Goal: Task Accomplishment & Management: Use online tool/utility

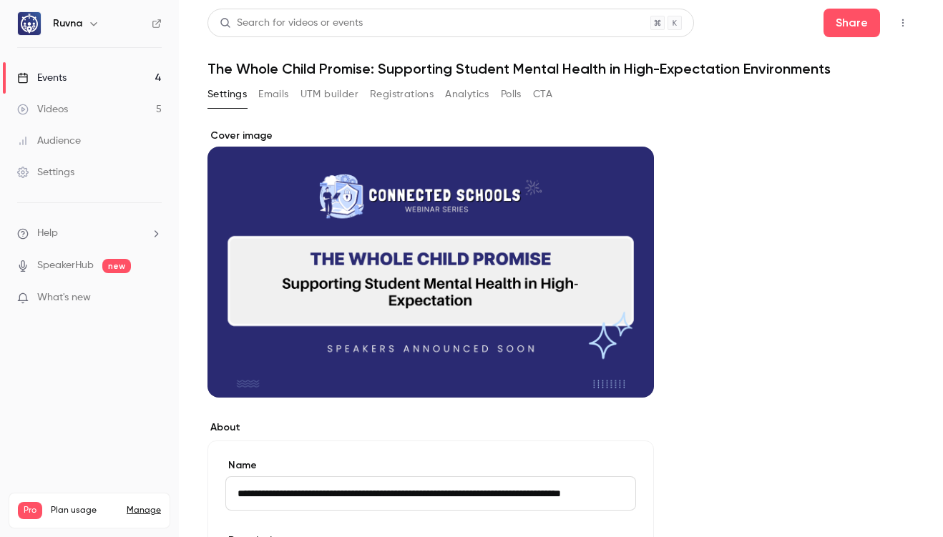
click at [81, 77] on link "Events 4" at bounding box center [89, 77] width 179 height 31
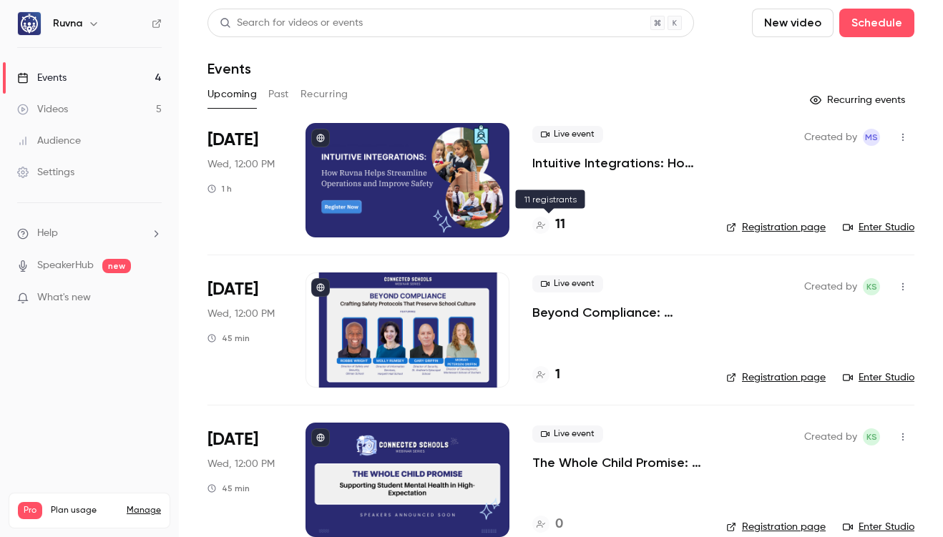
click at [562, 228] on h4 "11" at bounding box center [560, 224] width 10 height 19
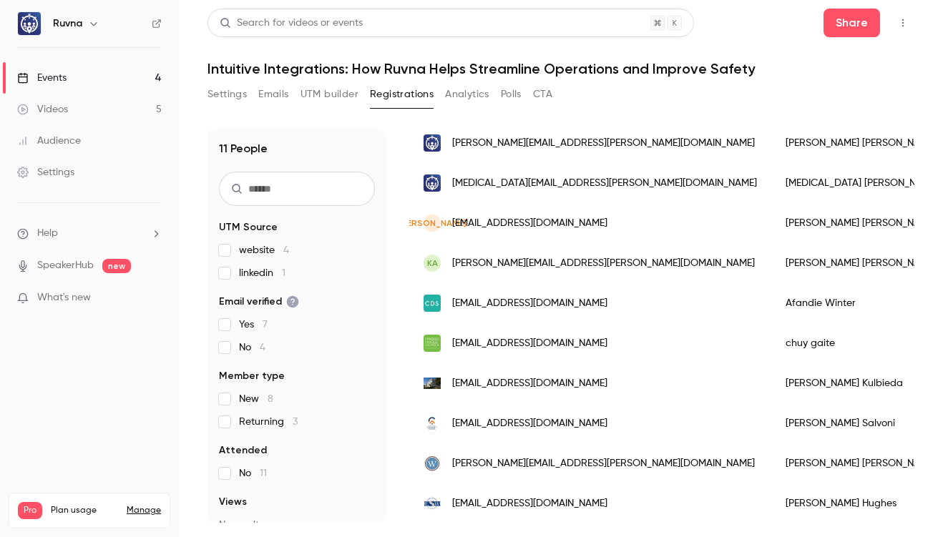
scroll to position [194, 0]
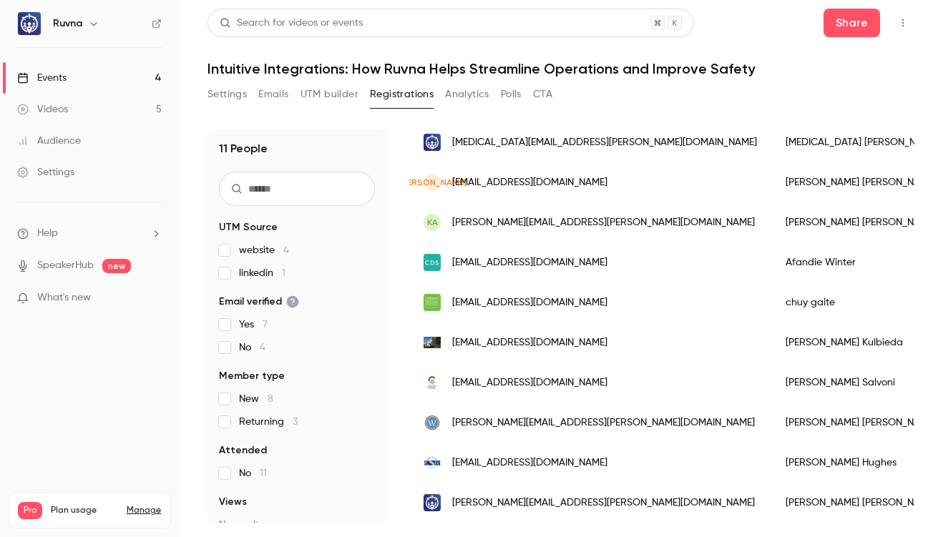
click at [235, 272] on label "linkedin 1" at bounding box center [297, 273] width 156 height 14
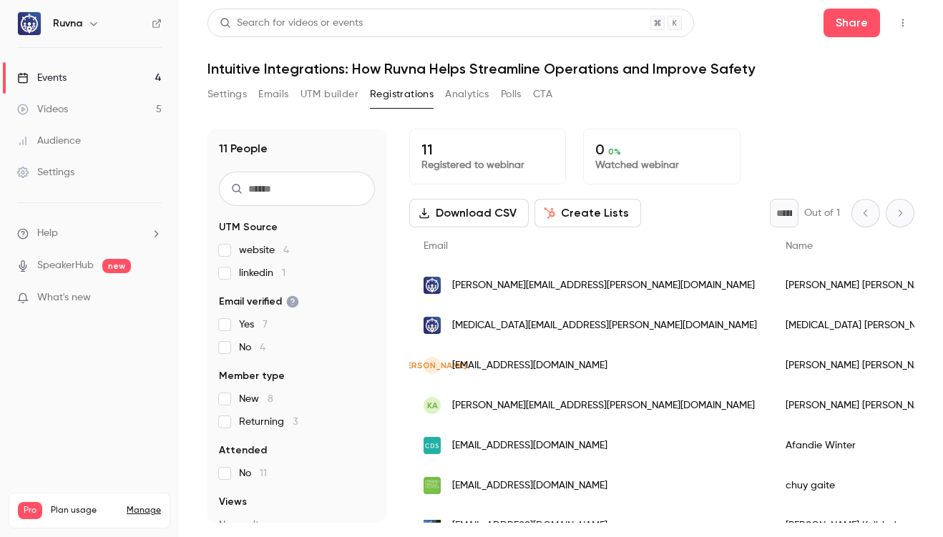
click at [331, 94] on button "UTM builder" at bounding box center [330, 94] width 58 height 23
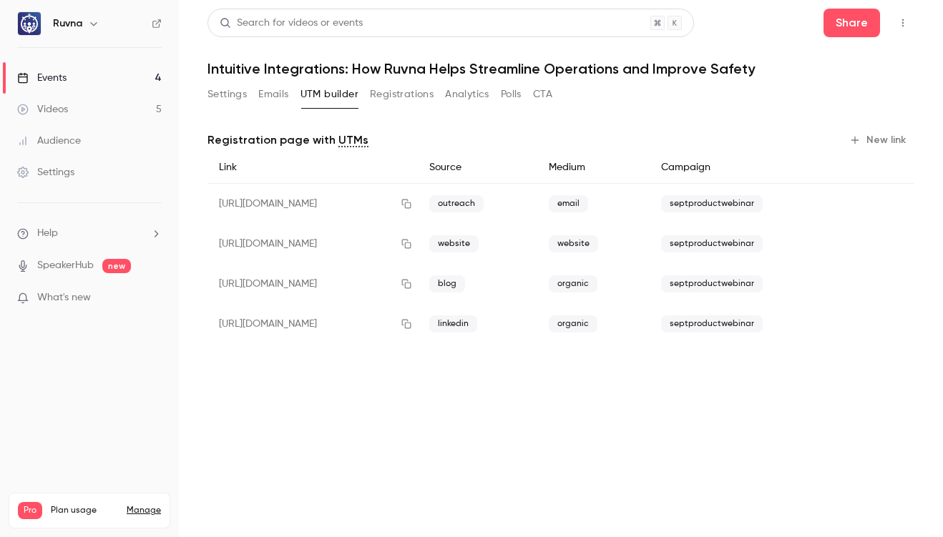
click at [392, 96] on button "Registrations" at bounding box center [402, 94] width 64 height 23
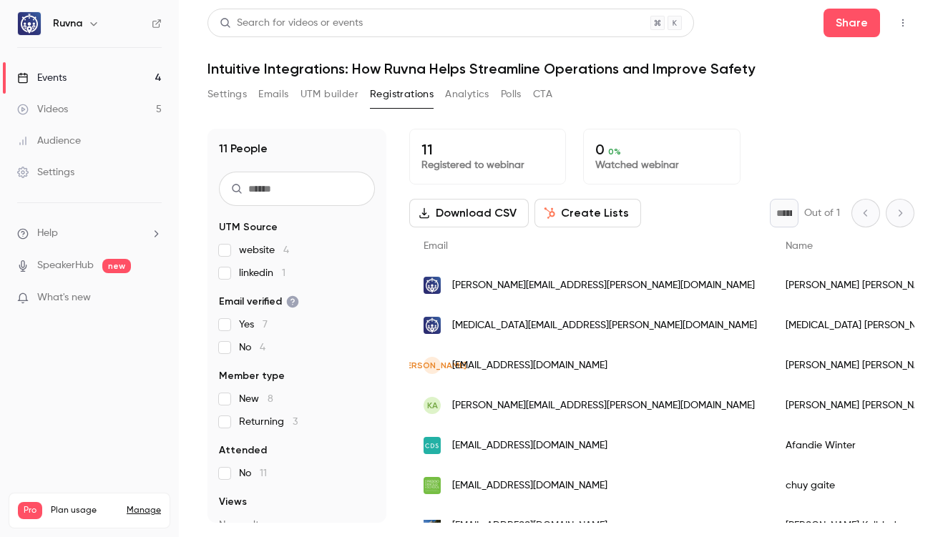
click at [314, 99] on button "UTM builder" at bounding box center [330, 94] width 58 height 23
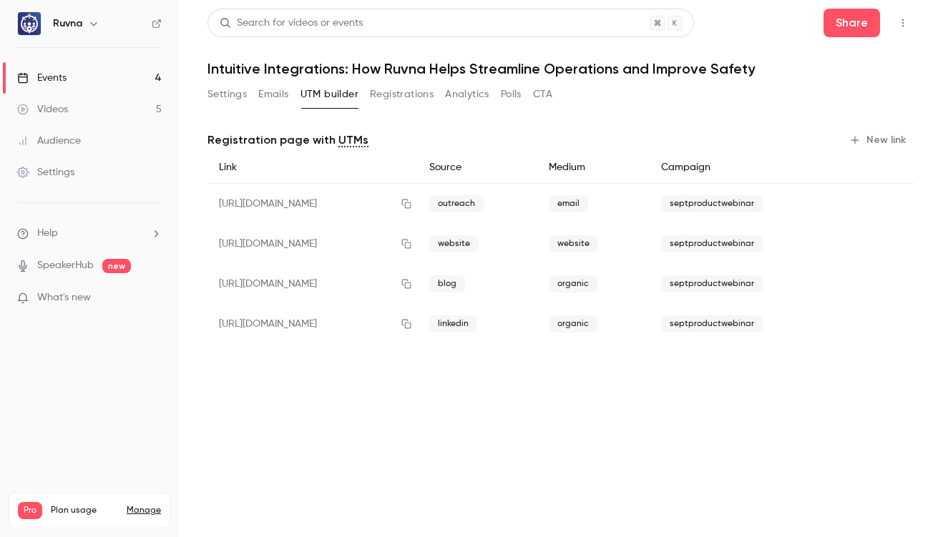
click at [389, 97] on button "Registrations" at bounding box center [402, 94] width 64 height 23
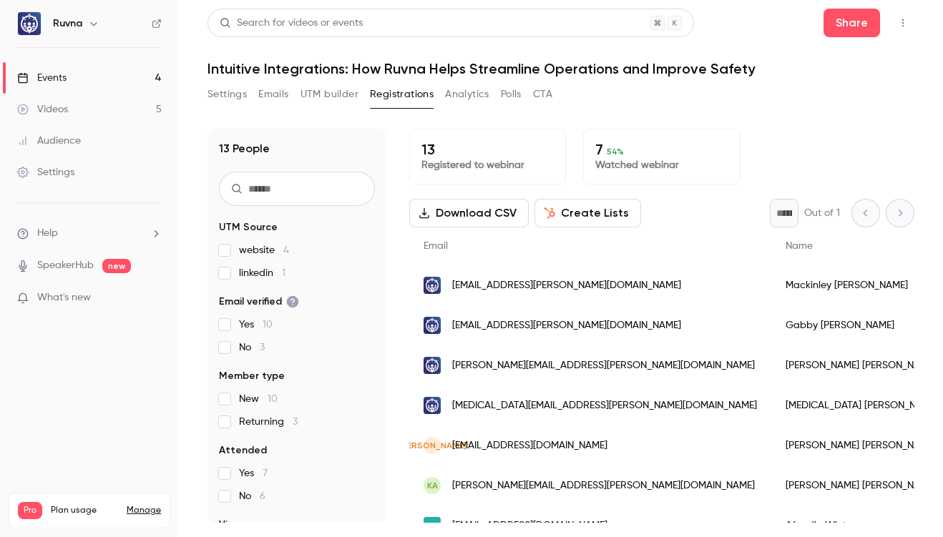
click at [469, 95] on button "Analytics" at bounding box center [467, 94] width 44 height 23
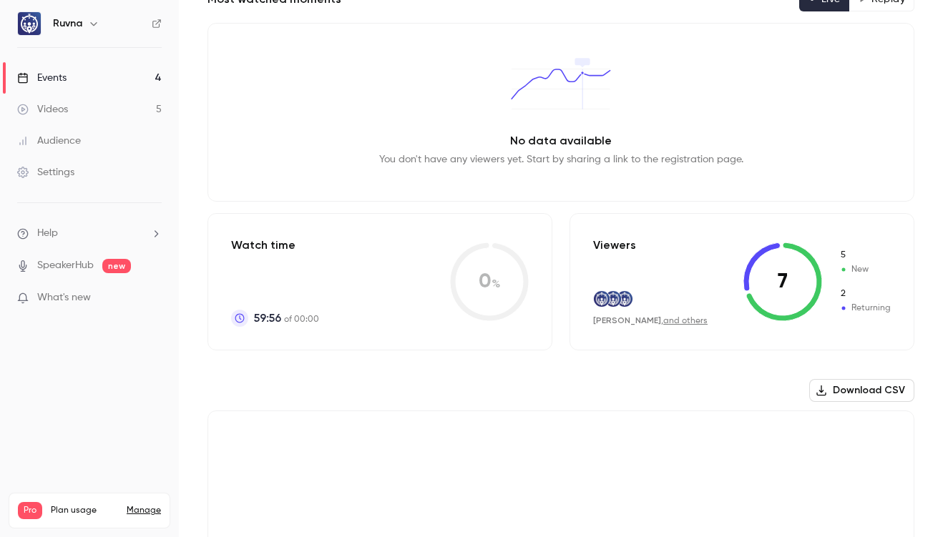
scroll to position [161, 0]
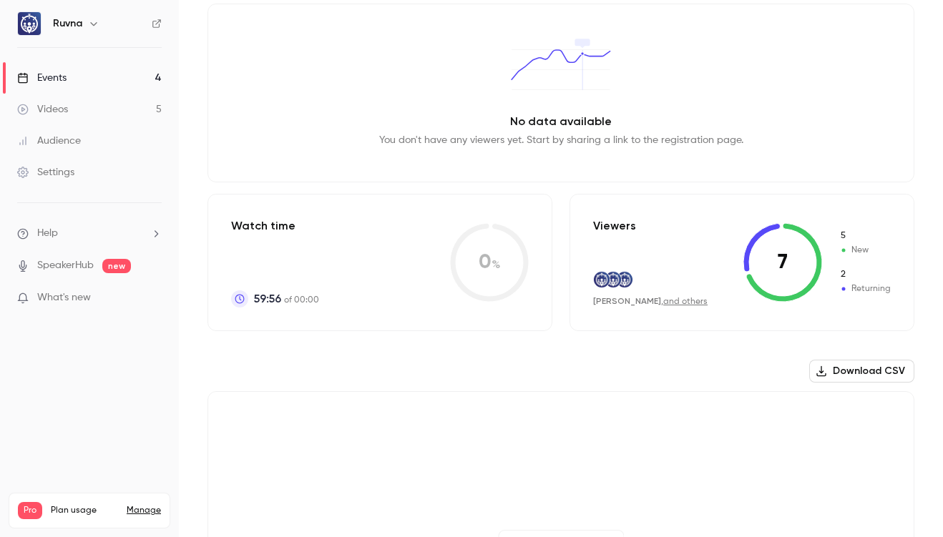
click at [684, 298] on link "and others" at bounding box center [685, 302] width 44 height 9
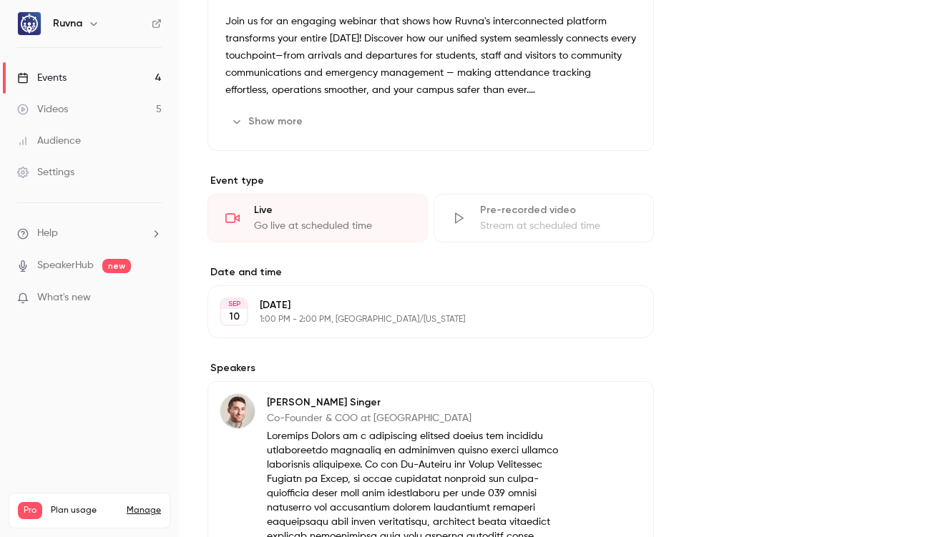
scroll to position [592, 0]
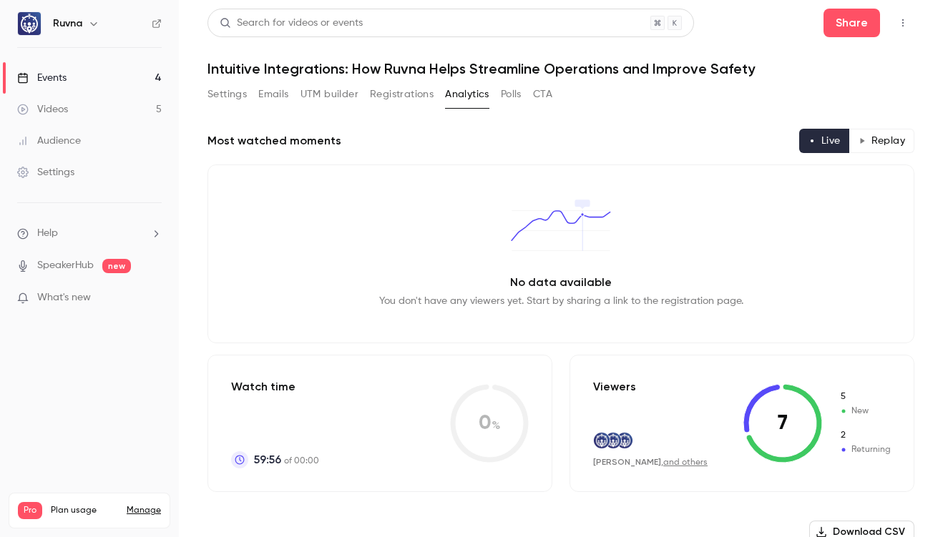
click at [510, 89] on button "Polls" at bounding box center [511, 94] width 21 height 23
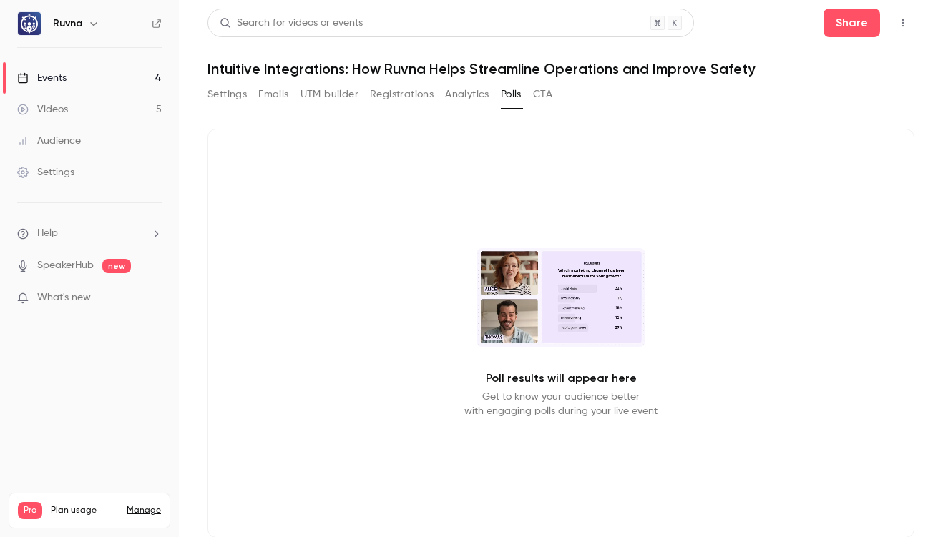
click at [484, 96] on button "Analytics" at bounding box center [467, 94] width 44 height 23
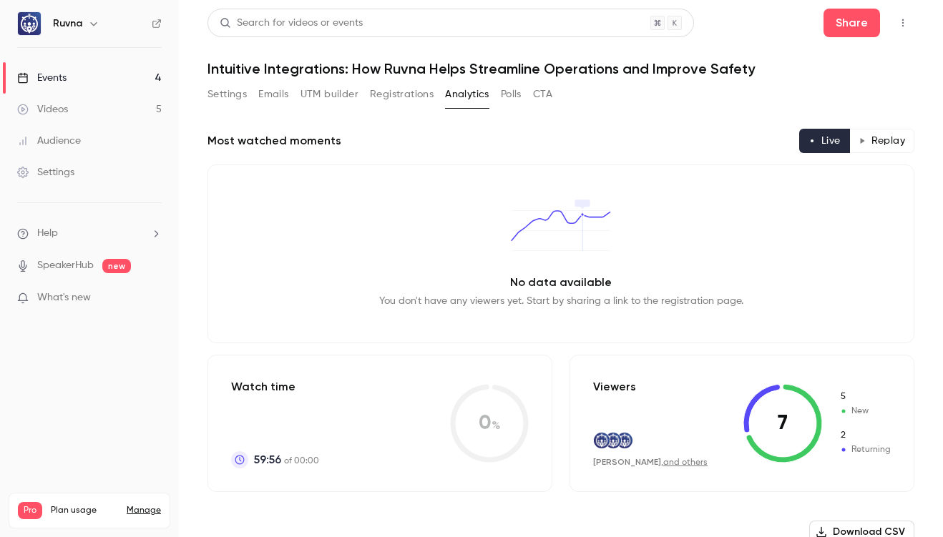
click at [877, 142] on button "Replay" at bounding box center [881, 141] width 65 height 24
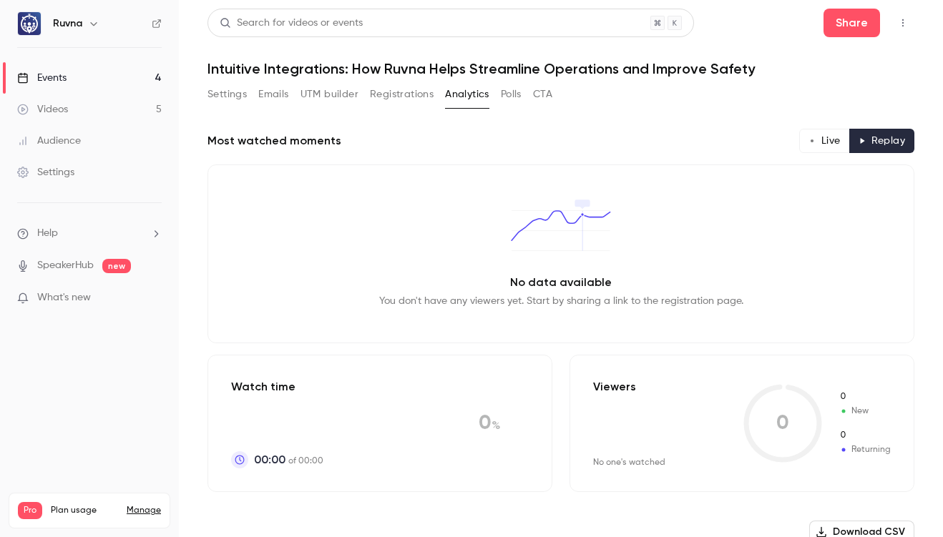
click at [815, 144] on button "Live" at bounding box center [824, 141] width 51 height 24
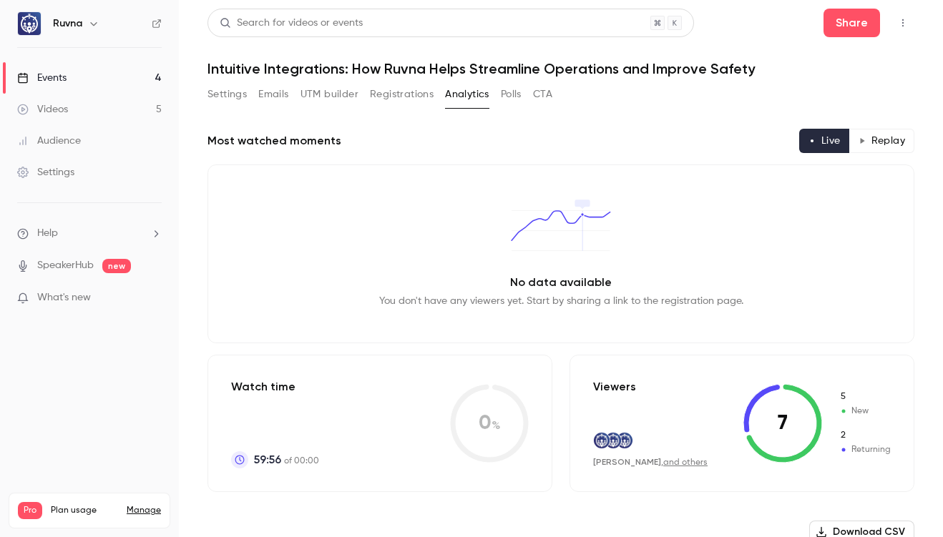
click at [338, 96] on button "UTM builder" at bounding box center [330, 94] width 58 height 23
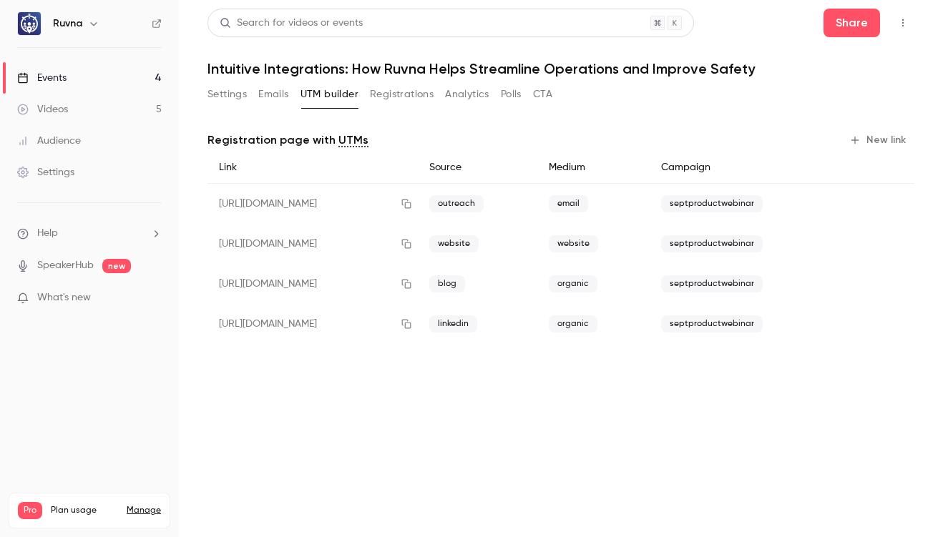
click at [482, 95] on button "Analytics" at bounding box center [467, 94] width 44 height 23
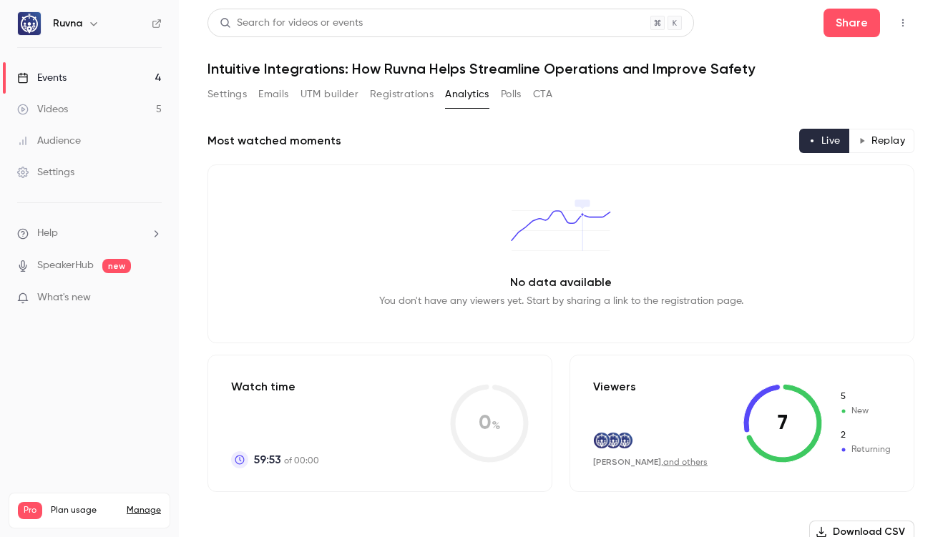
click at [455, 95] on button "Analytics" at bounding box center [467, 94] width 44 height 23
click at [403, 95] on button "Registrations" at bounding box center [402, 94] width 64 height 23
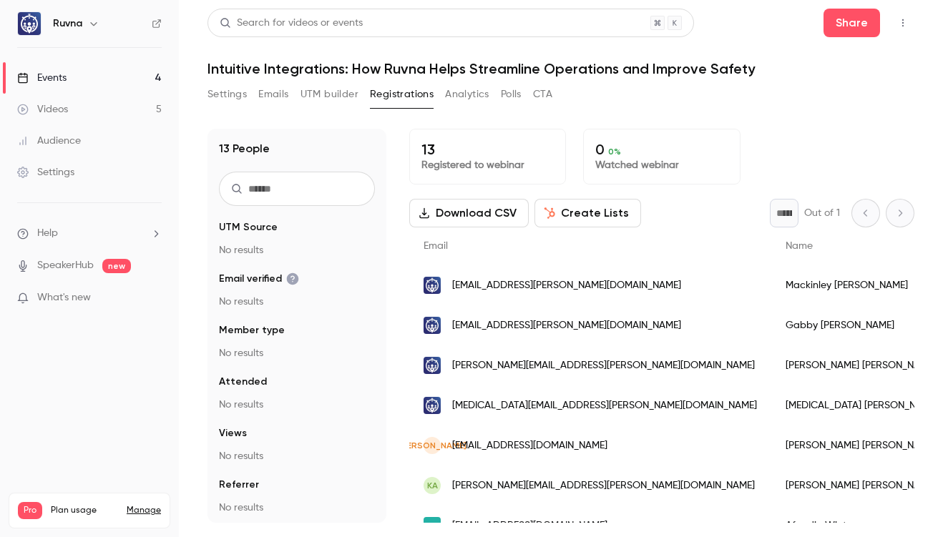
click at [465, 97] on button "Analytics" at bounding box center [467, 94] width 44 height 23
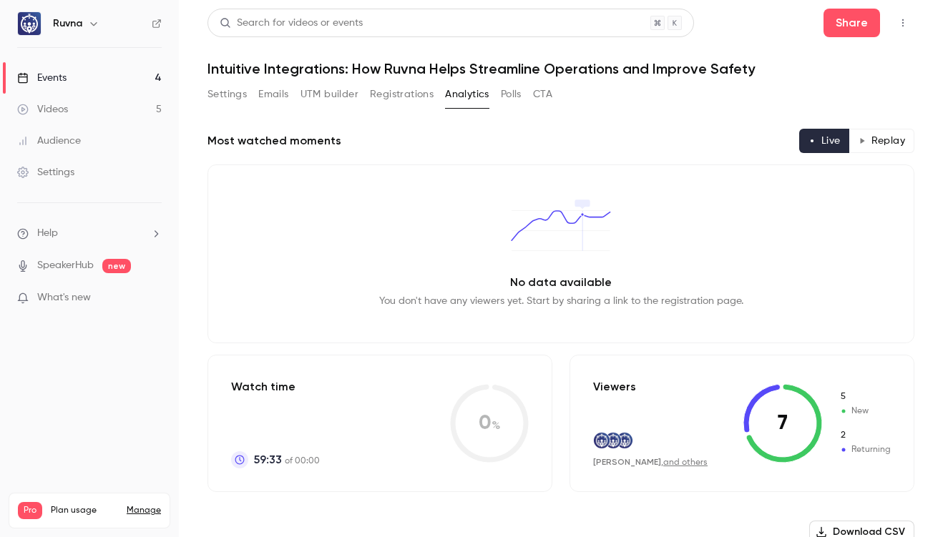
click at [381, 104] on button "Registrations" at bounding box center [402, 94] width 64 height 23
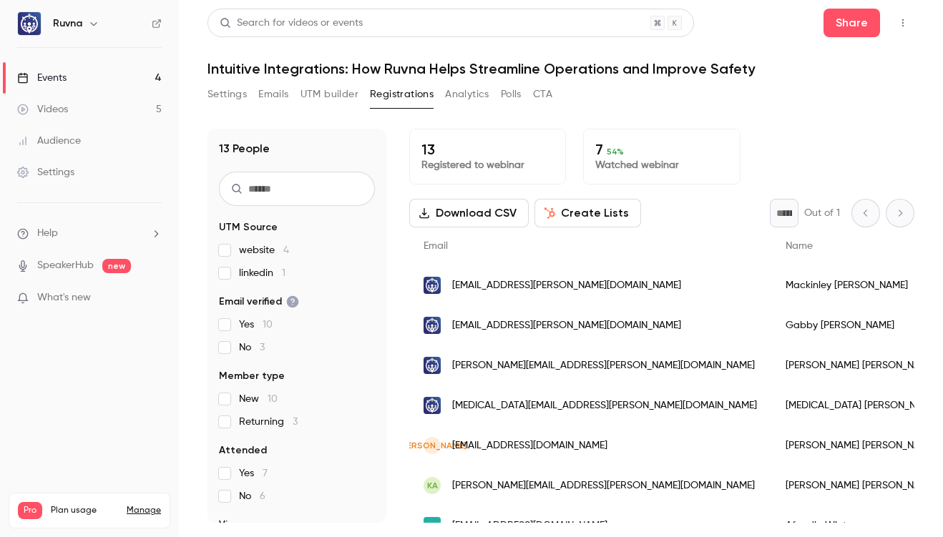
click at [461, 98] on button "Analytics" at bounding box center [467, 94] width 44 height 23
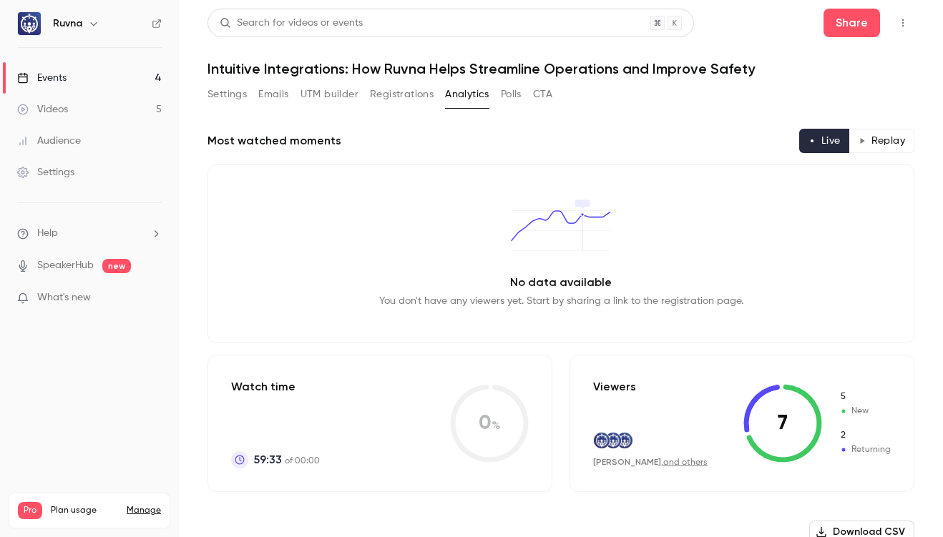
click at [768, 423] on icon at bounding box center [782, 423] width 79 height 79
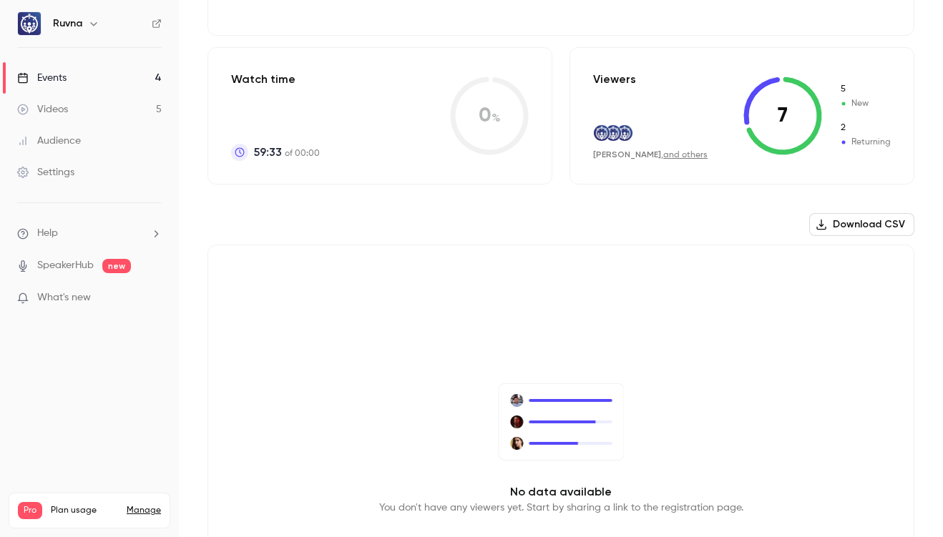
scroll to position [388, 0]
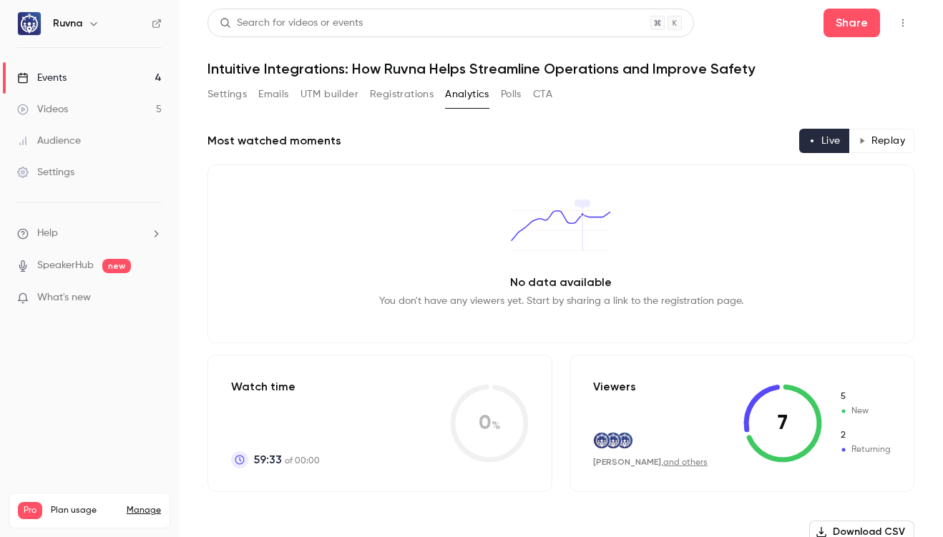
click at [124, 290] on p "What's new" at bounding box center [78, 297] width 122 height 15
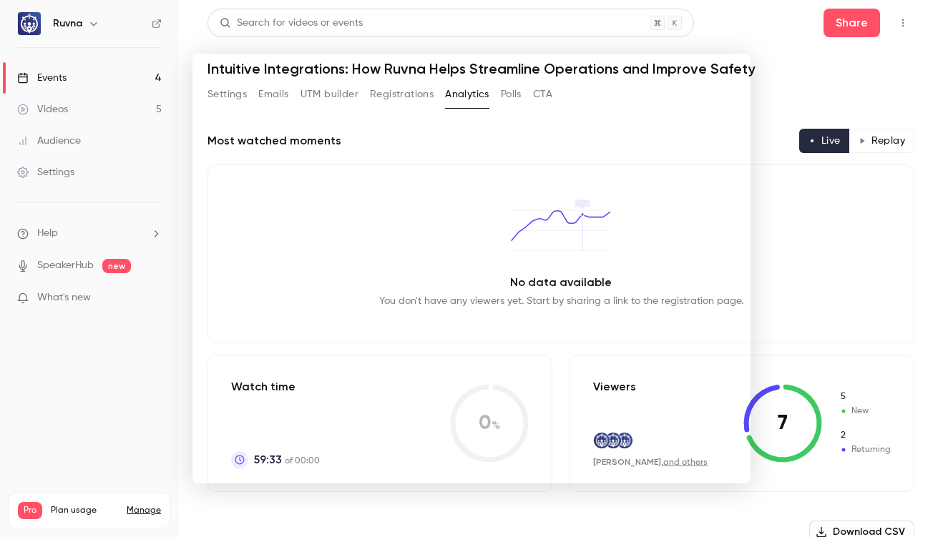
click at [82, 264] on div at bounding box center [471, 268] width 943 height 537
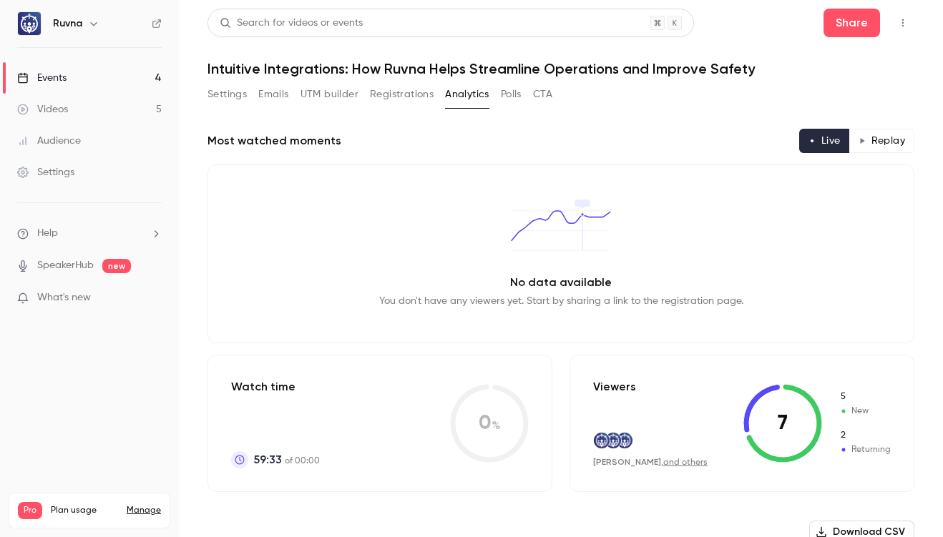
click at [82, 264] on link "SpeakerHub" at bounding box center [65, 265] width 57 height 15
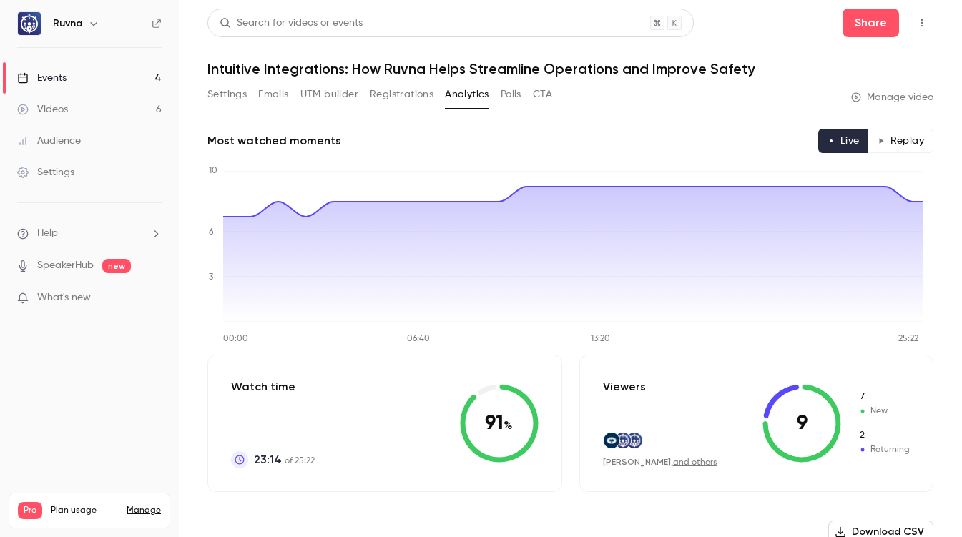
click at [397, 96] on button "Registrations" at bounding box center [402, 94] width 64 height 23
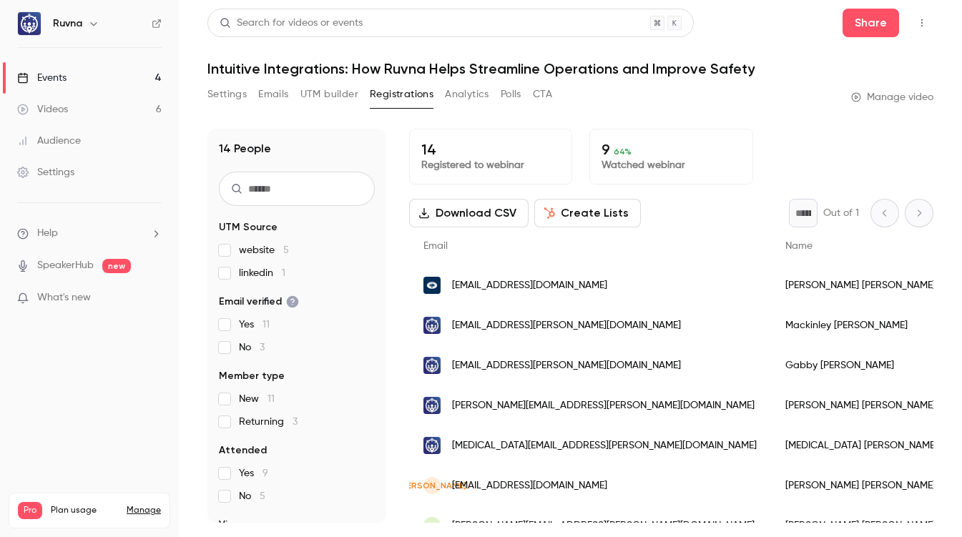
click at [560, 216] on button "Create Lists" at bounding box center [587, 213] width 107 height 29
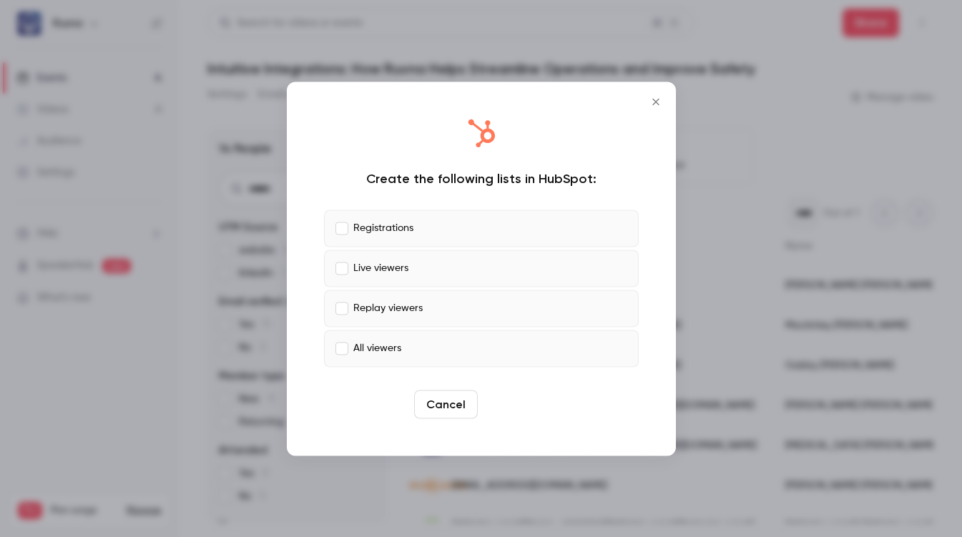
click at [505, 404] on button "Create" at bounding box center [516, 404] width 64 height 29
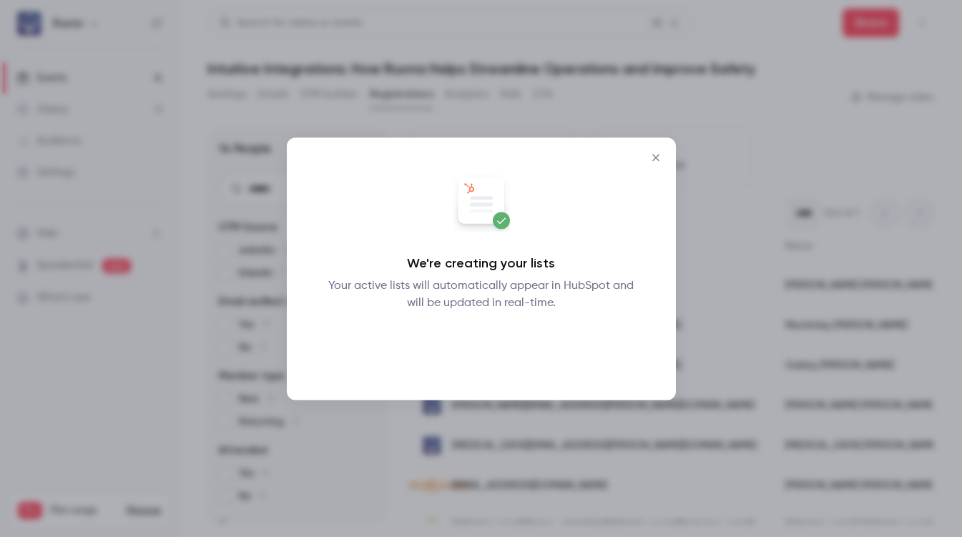
click at [494, 350] on button "Okay" at bounding box center [481, 348] width 52 height 29
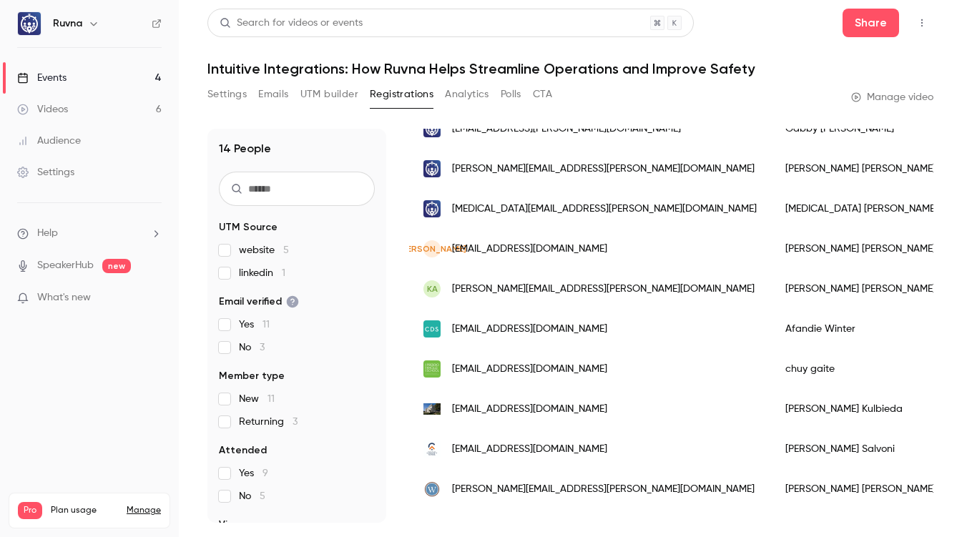
scroll to position [268, 0]
